Goal: Information Seeking & Learning: Learn about a topic

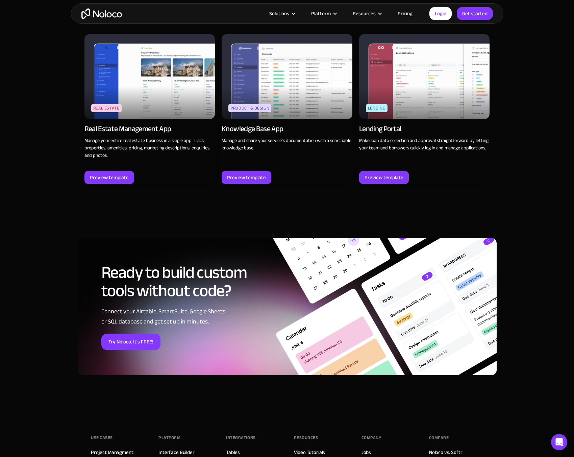
scroll to position [818, 0]
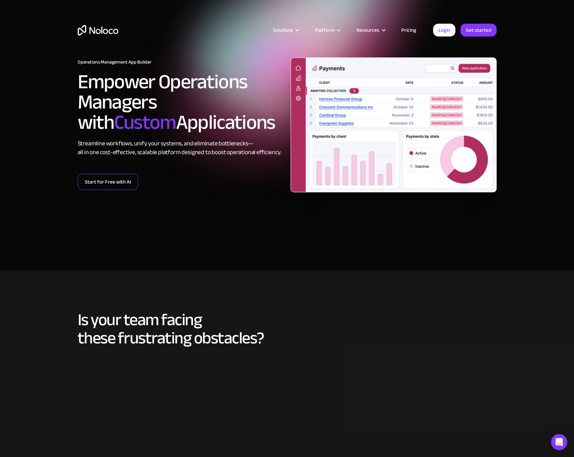
click at [101, 186] on link "Start for Free with AI" at bounding box center [108, 182] width 60 height 16
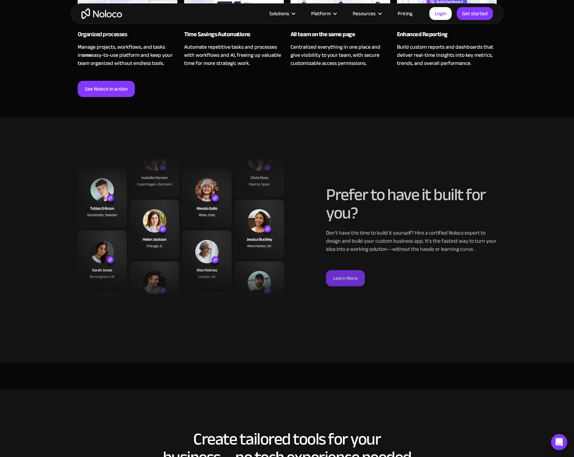
scroll to position [666, 0]
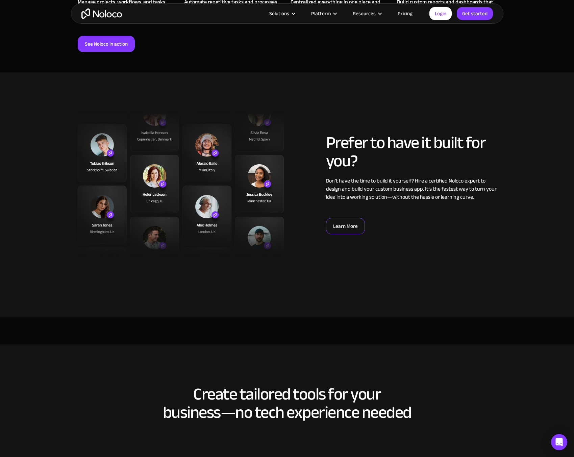
click at [352, 229] on link "Learn More" at bounding box center [345, 226] width 39 height 16
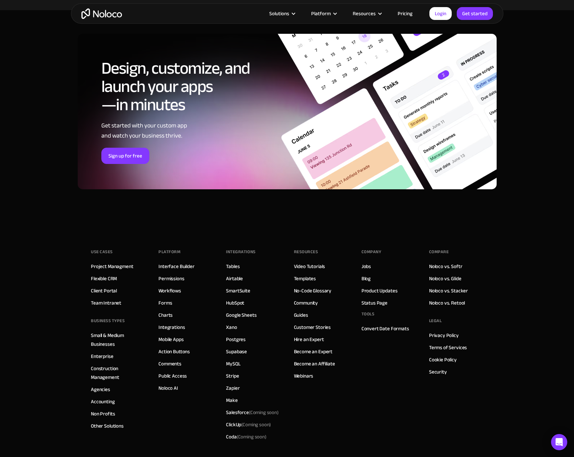
scroll to position [3301, 0]
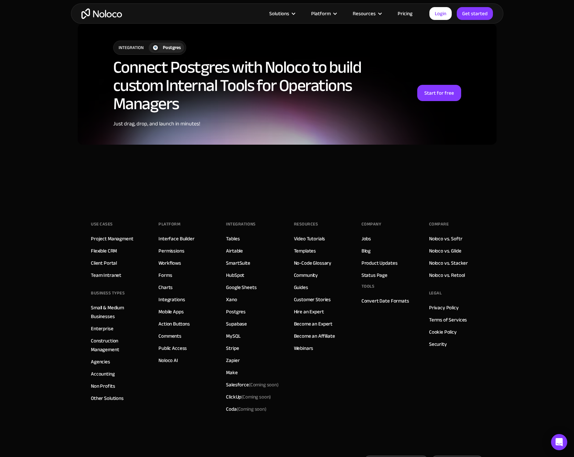
scroll to position [1636, 0]
click at [103, 278] on link "Team Intranet" at bounding box center [106, 275] width 30 height 9
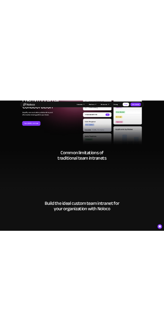
scroll to position [157, 0]
